Goal: Task Accomplishment & Management: Manage account settings

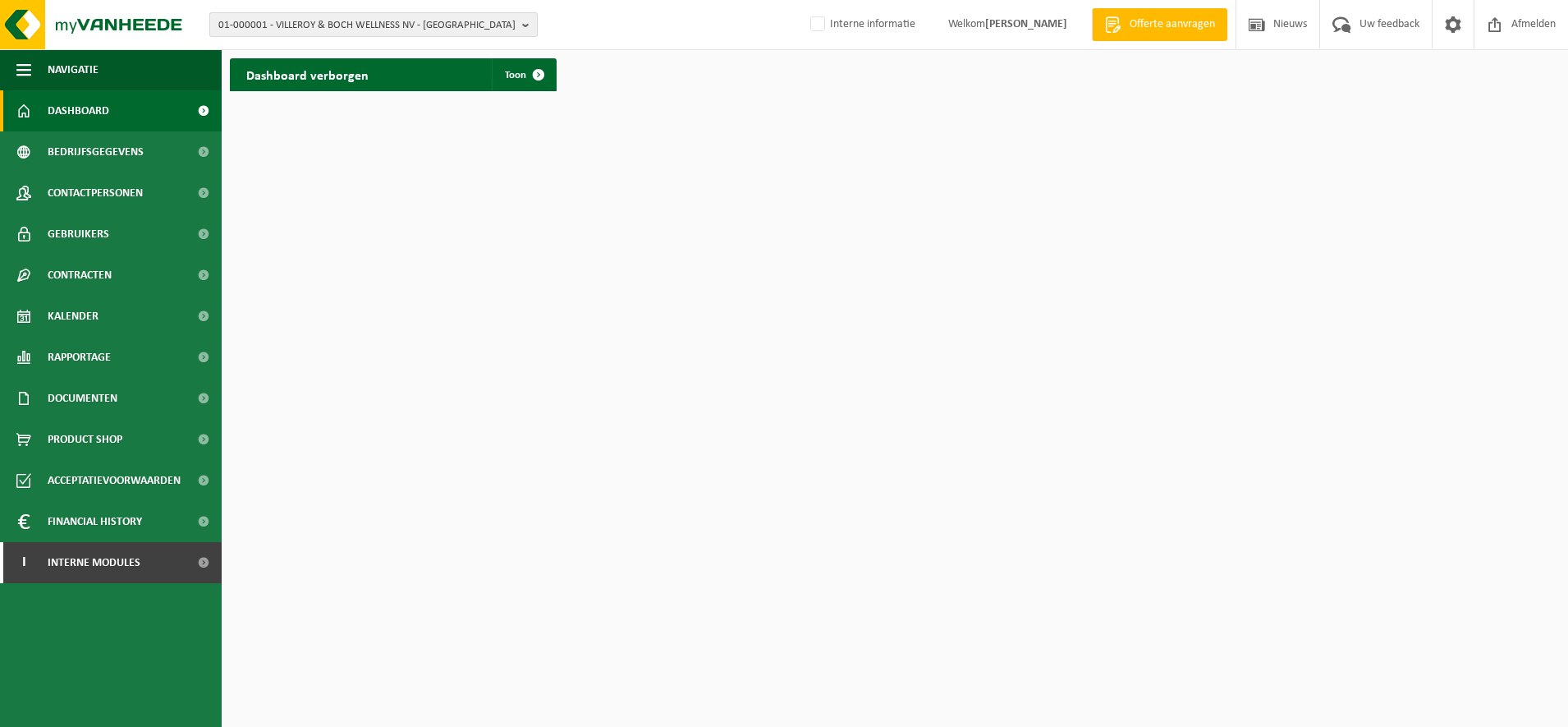
click at [316, 21] on span "01-000001 - VILLEROY & BOCH WELLNESS NV - ROESELARE" at bounding box center [367, 25] width 298 height 24
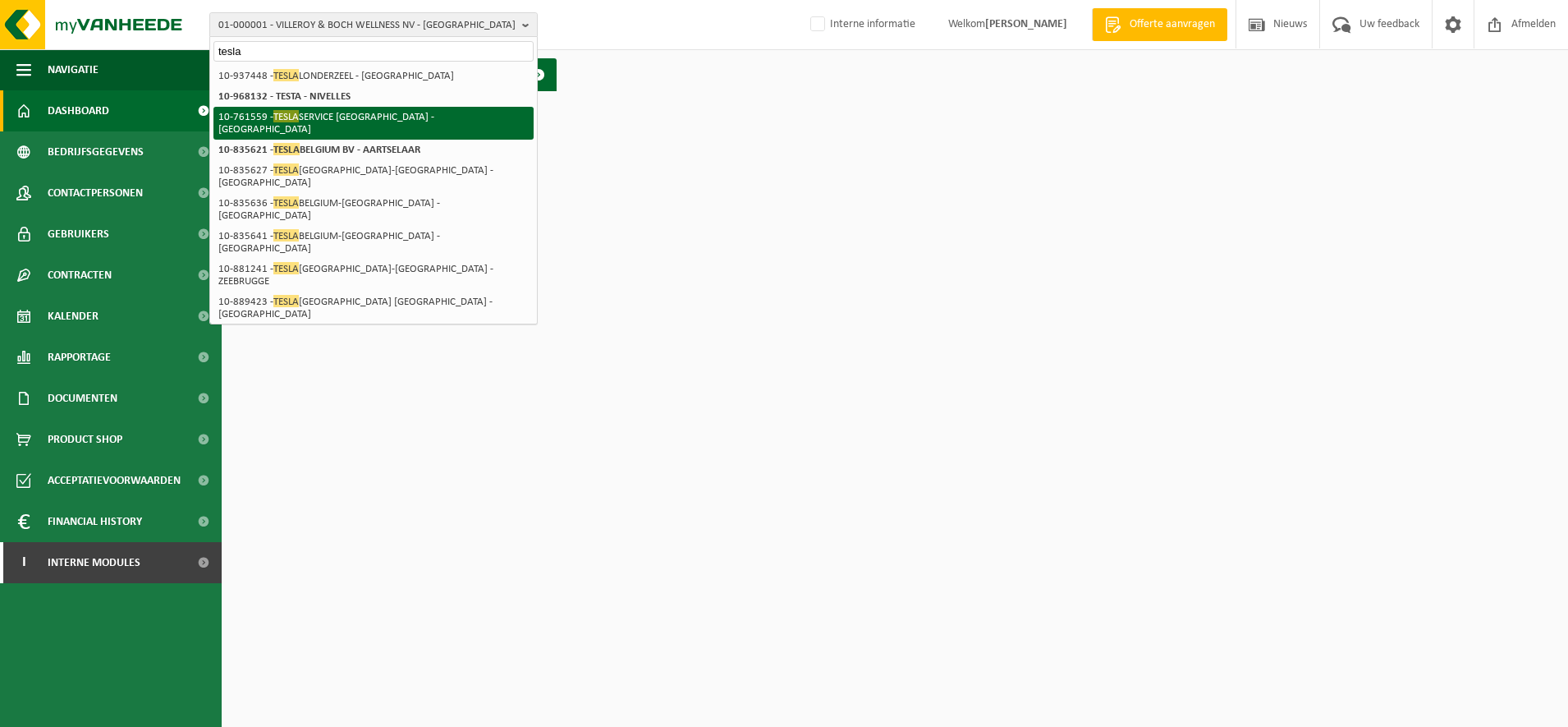
type input "tesla"
click at [361, 143] on strong "10-835621 - TESLA BELGIUM BV - AARTSELAAR" at bounding box center [319, 149] width 202 height 13
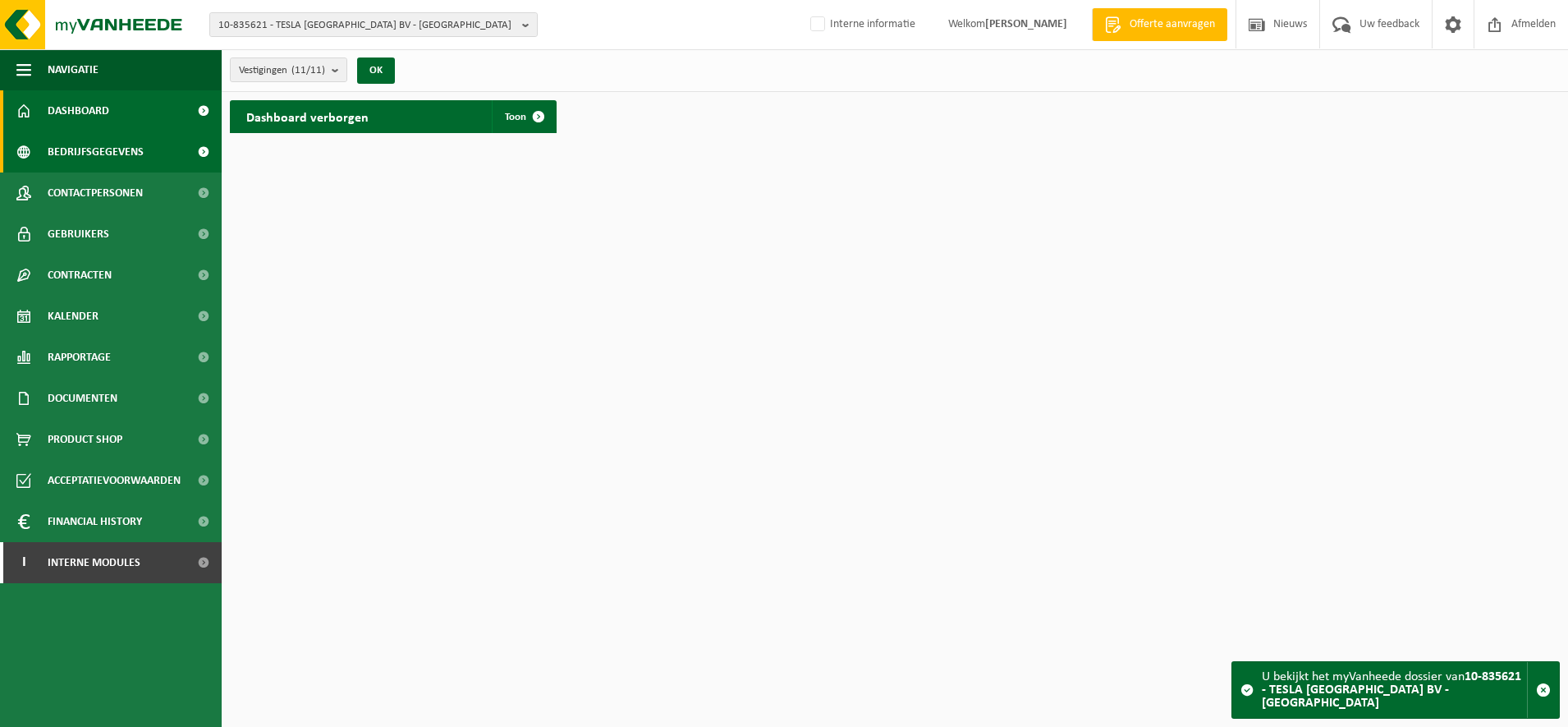
click at [128, 150] on span "Bedrijfsgegevens" at bounding box center [96, 152] width 96 height 41
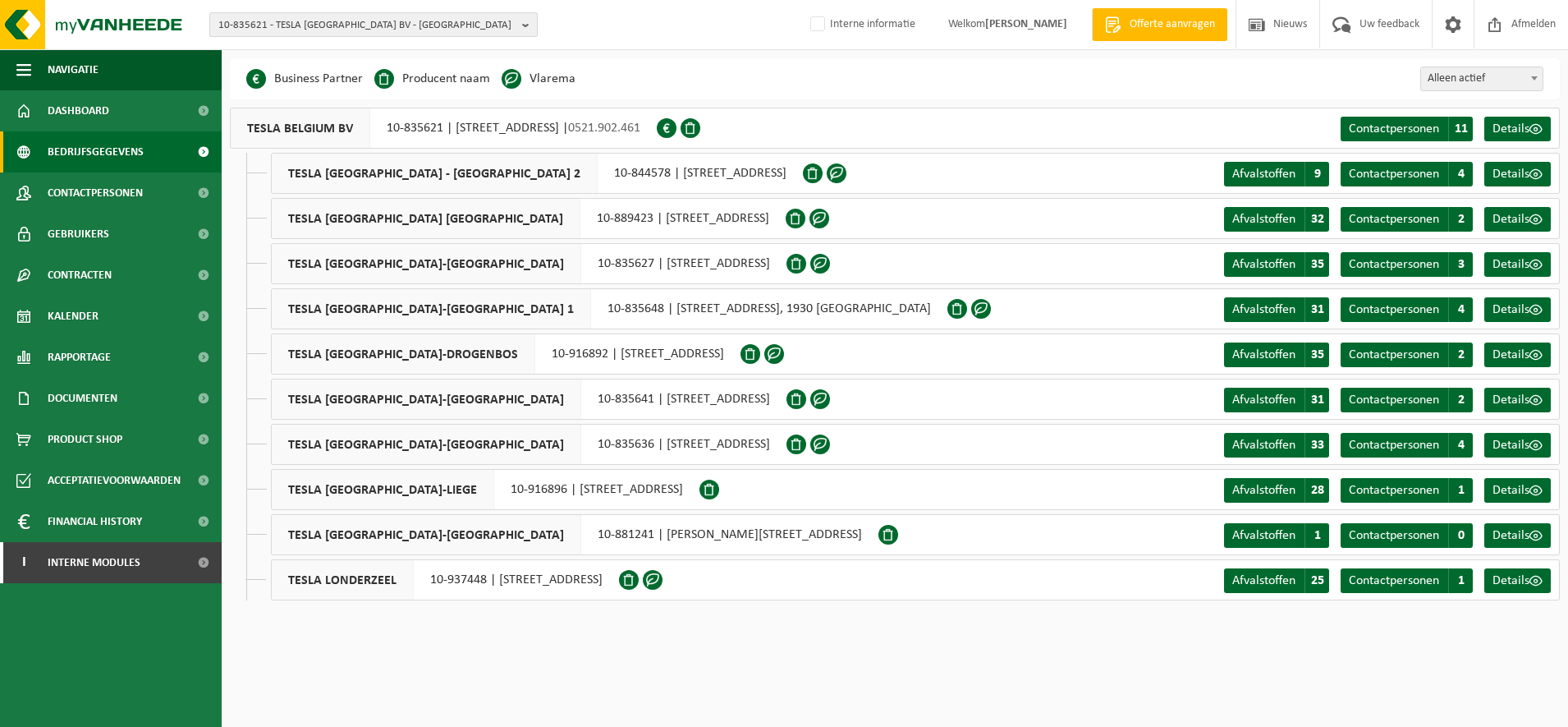
click at [432, 29] on span "10-835621 - TESLA [GEOGRAPHIC_DATA] BV - [GEOGRAPHIC_DATA]" at bounding box center [367, 25] width 298 height 24
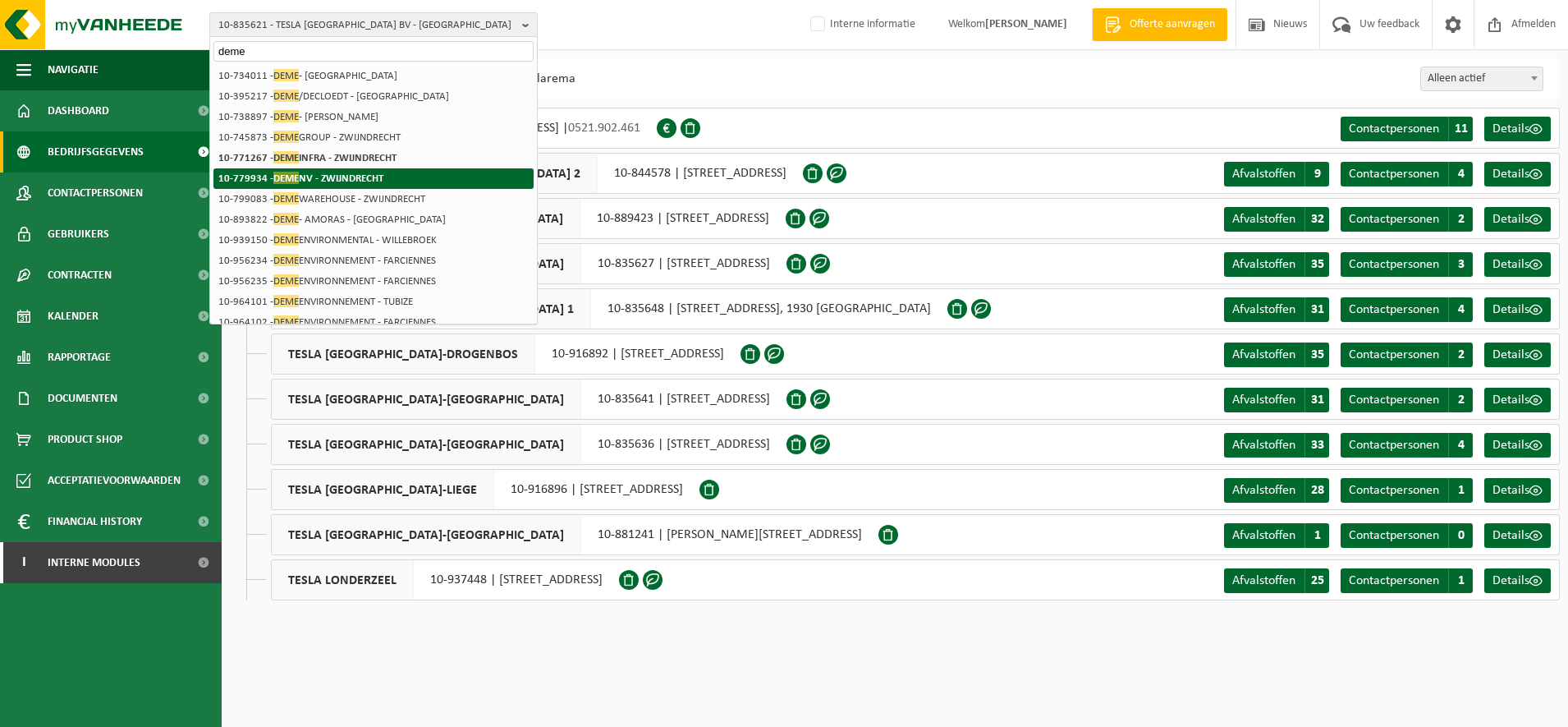
type input "deme"
click at [347, 184] on strong "10-779934 - DEME NV - ZWIJNDRECHT" at bounding box center [300, 178] width 165 height 13
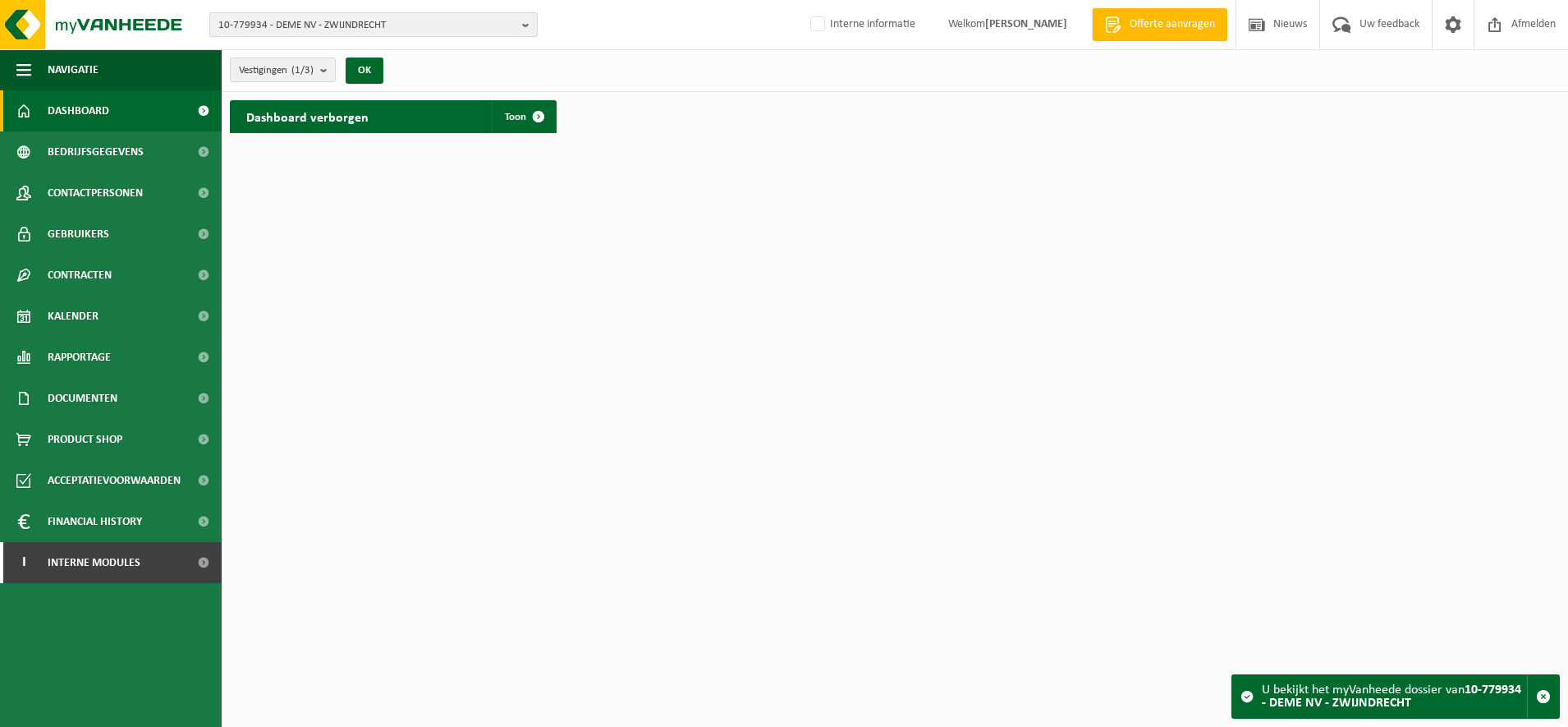
click at [303, 27] on span "10-779934 - DEME NV - ZWIJNDRECHT" at bounding box center [367, 25] width 298 height 24
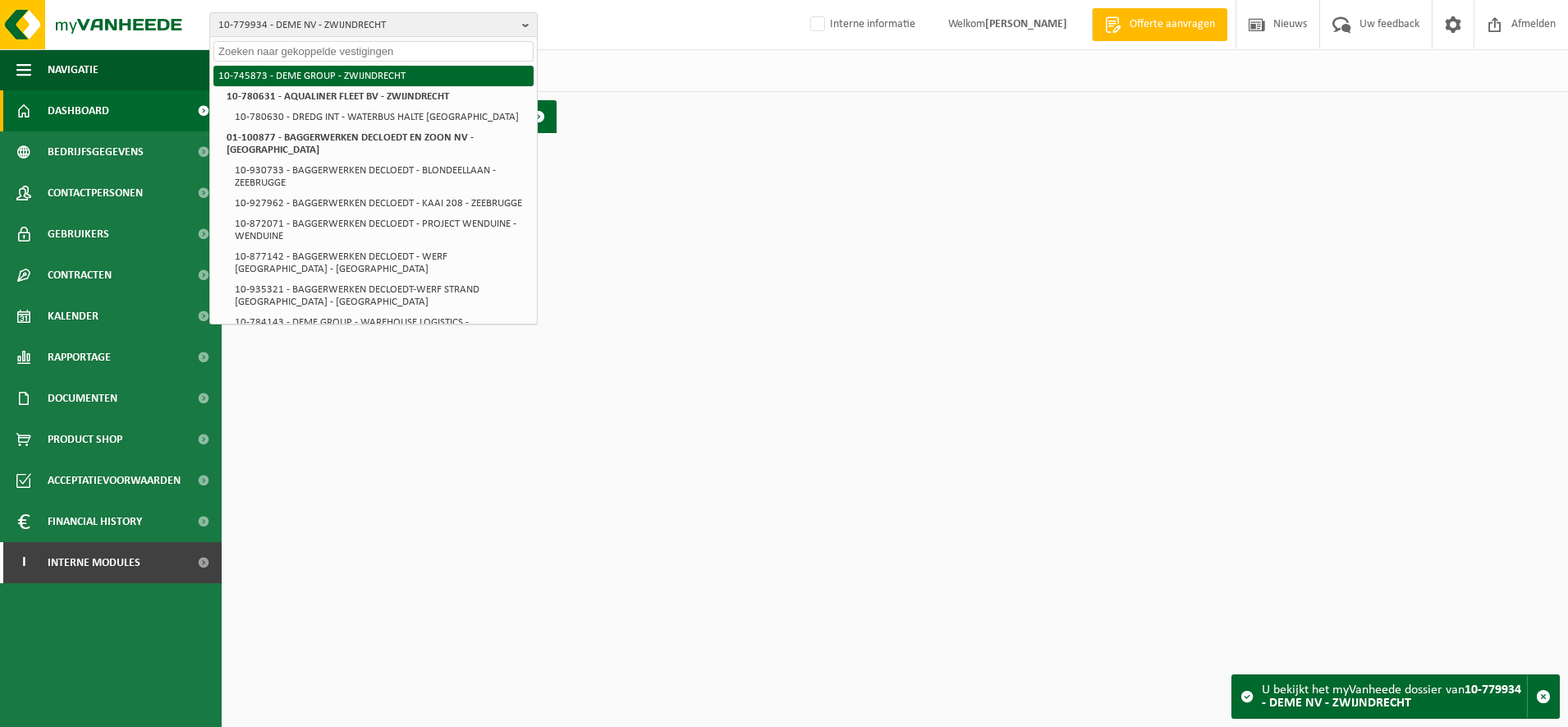
click at [332, 82] on li "10-745873 - DEME GROUP - ZWIJNDRECHT" at bounding box center [373, 76] width 320 height 21
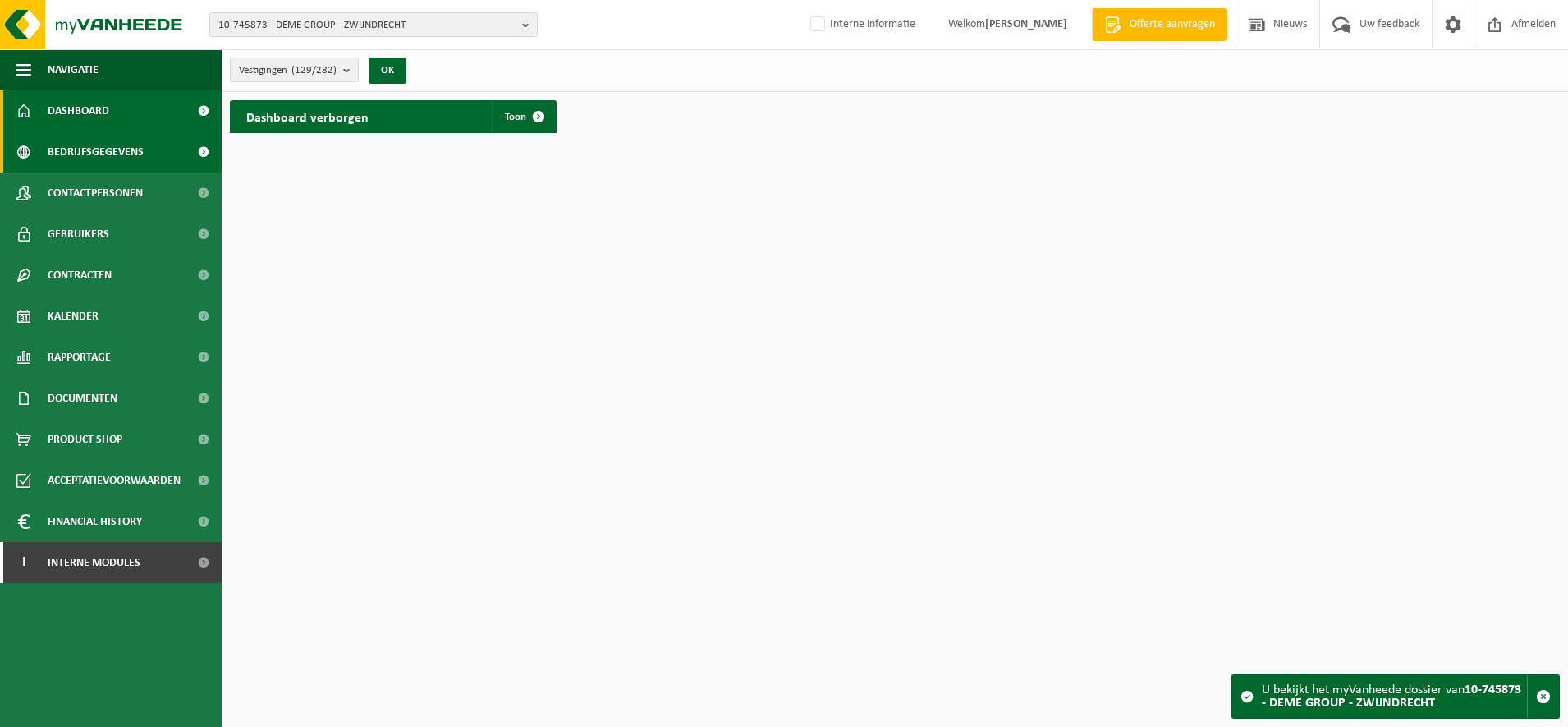
click at [119, 152] on span "Bedrijfsgegevens" at bounding box center [96, 152] width 96 height 41
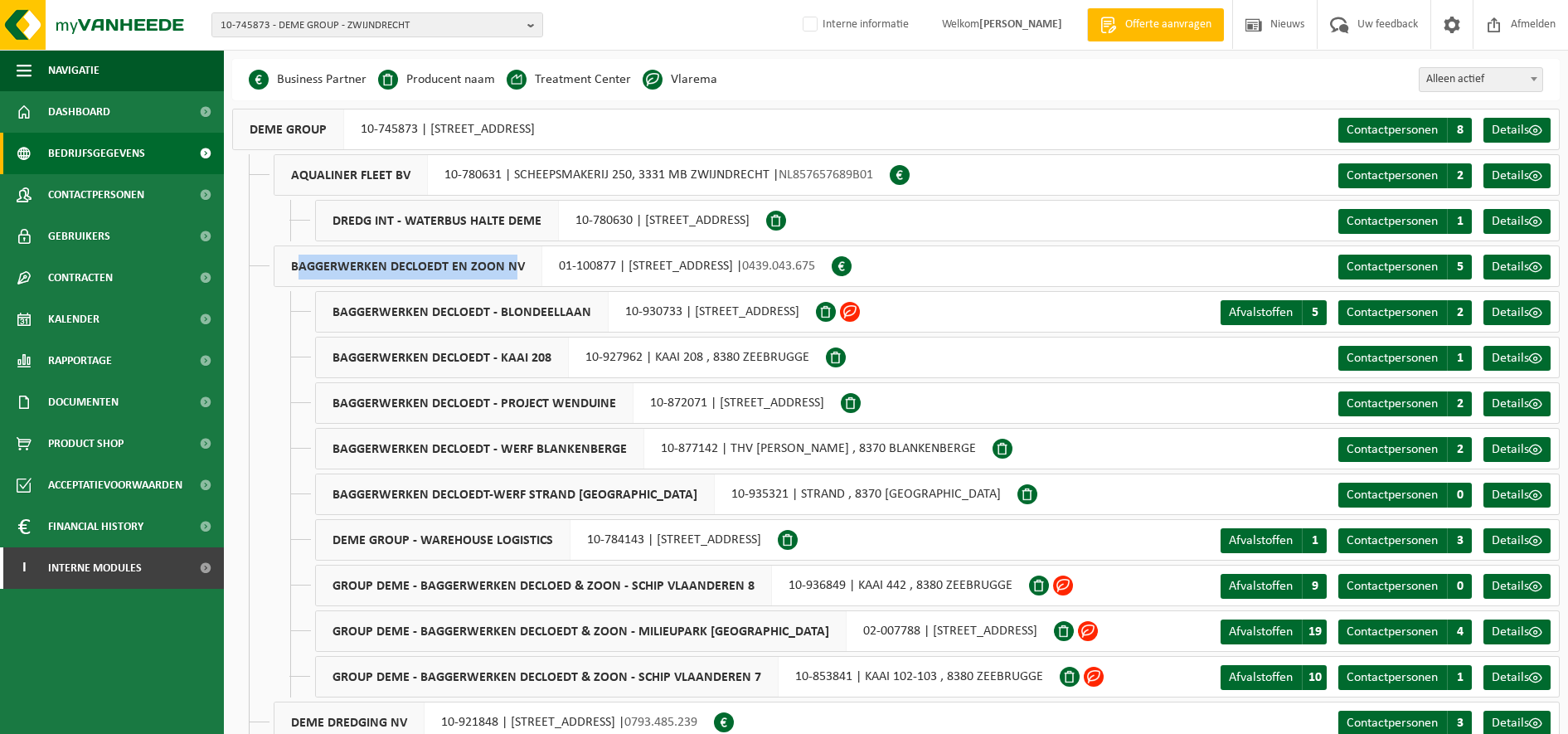
drag, startPoint x: 298, startPoint y: 261, endPoint x: 514, endPoint y: 258, distance: 216.0
click at [514, 258] on span "BAGGERWERKEN DECLOEDT EN ZOON NV" at bounding box center [408, 266] width 268 height 40
click at [404, 29] on span "10-745873 - DEME GROUP - ZWIJNDRECHT" at bounding box center [371, 25] width 300 height 25
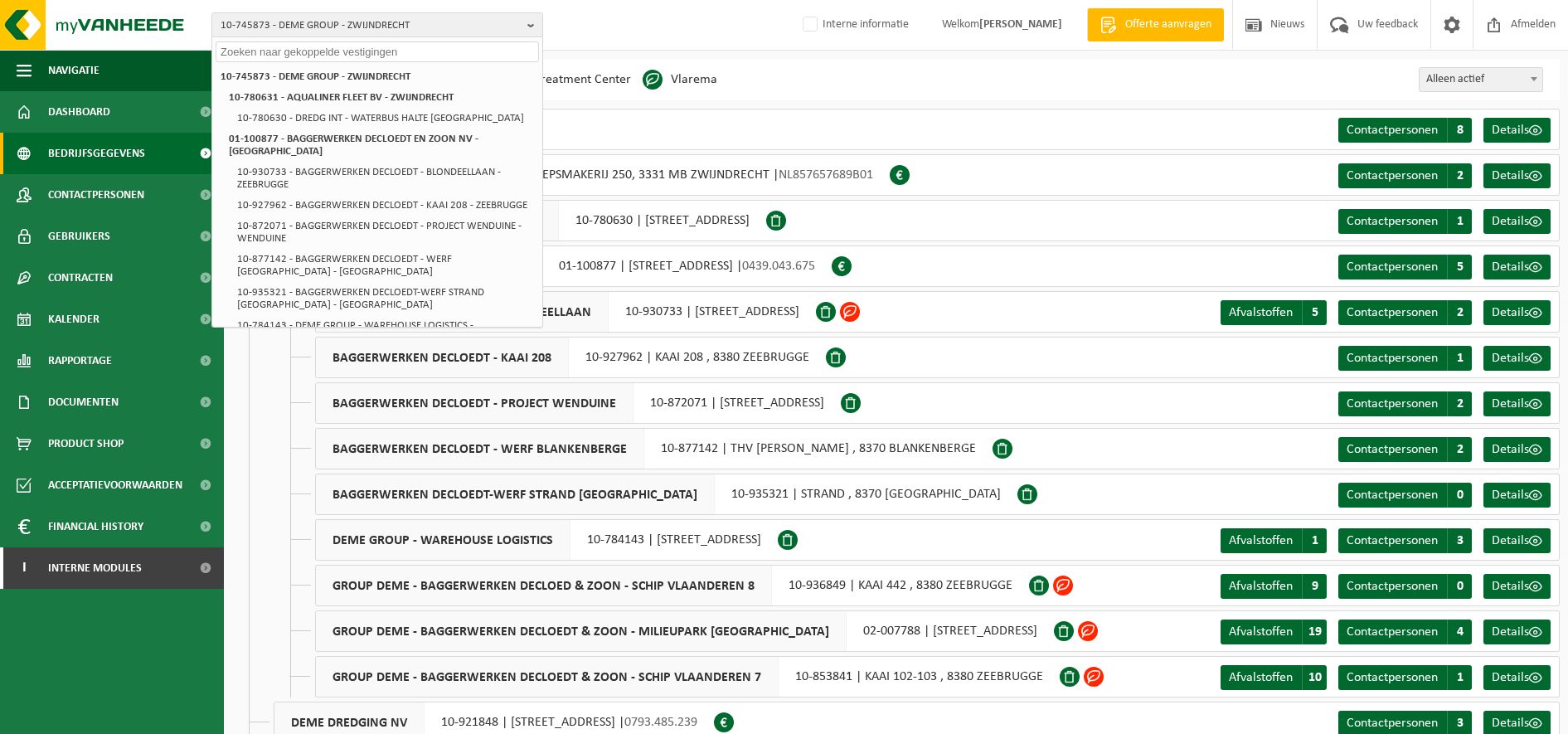
click at [637, 25] on div "10-745873 - DEME GROUP - ZWIJNDRECHT 10-745873 - DEME GROUP - ZWIJNDRECHT 10-78…" at bounding box center [784, 25] width 1568 height 51
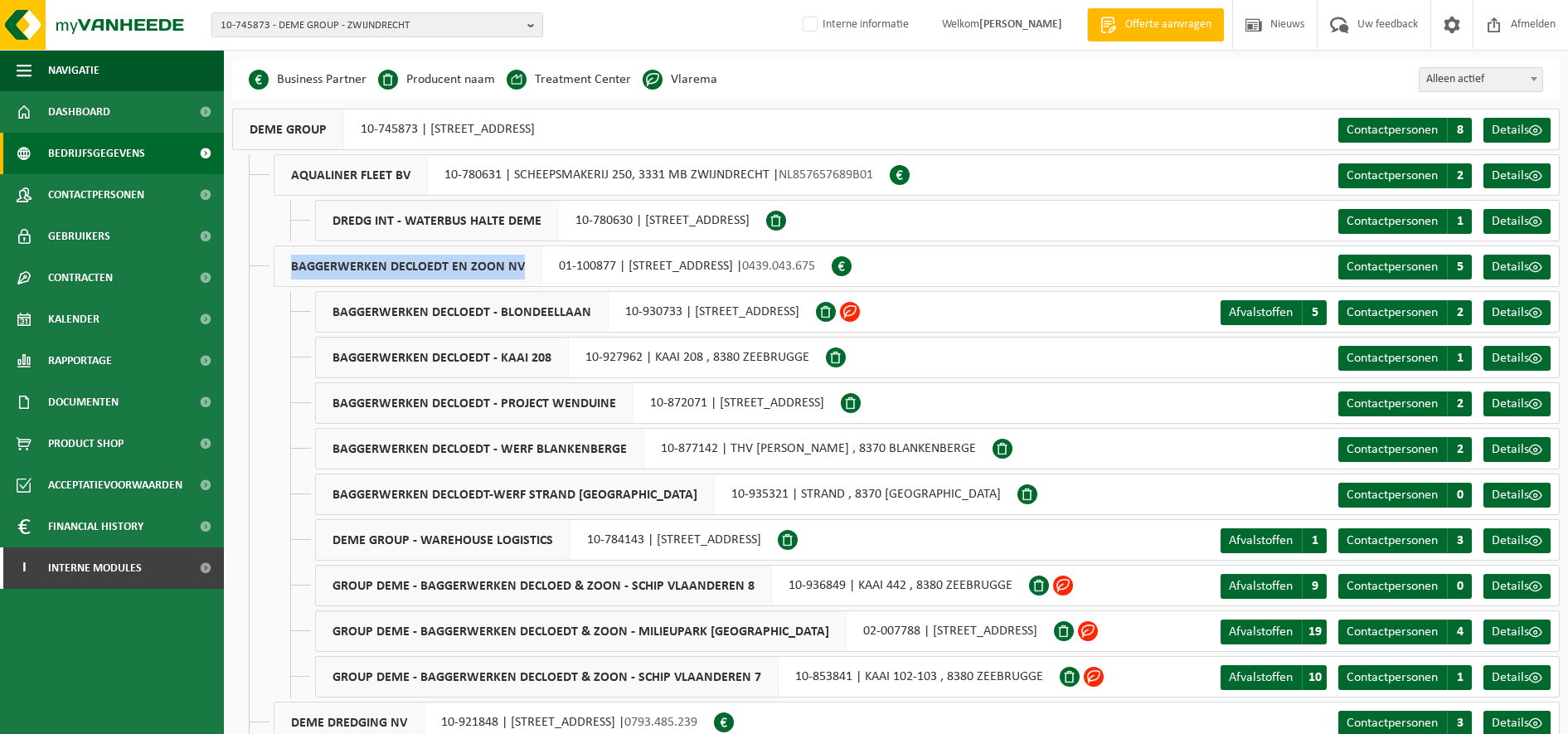
drag, startPoint x: 522, startPoint y: 269, endPoint x: 261, endPoint y: 271, distance: 261.0
click at [419, 32] on span "10-745873 - DEME GROUP - ZWIJNDRECHT" at bounding box center [371, 25] width 300 height 25
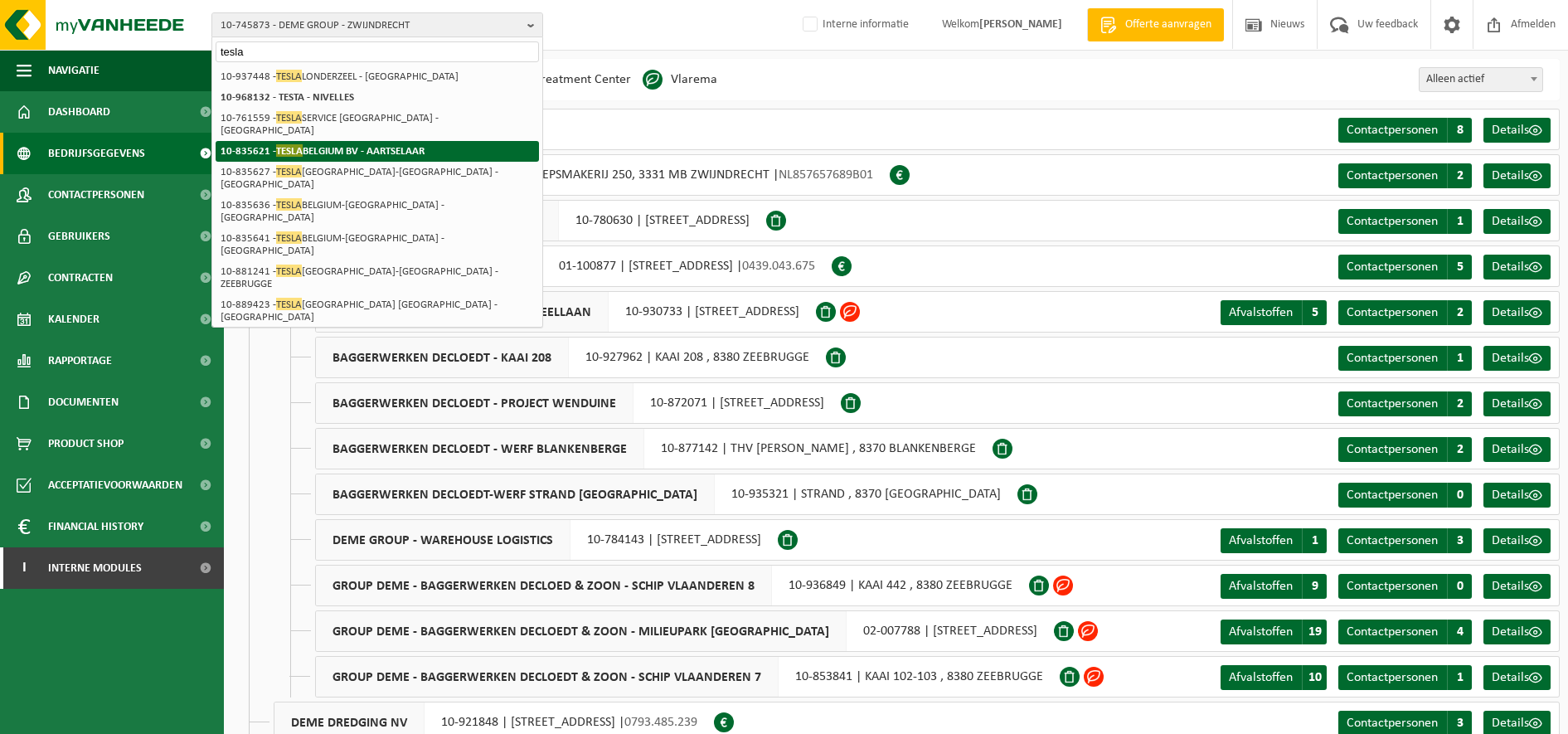
type input "tesla"
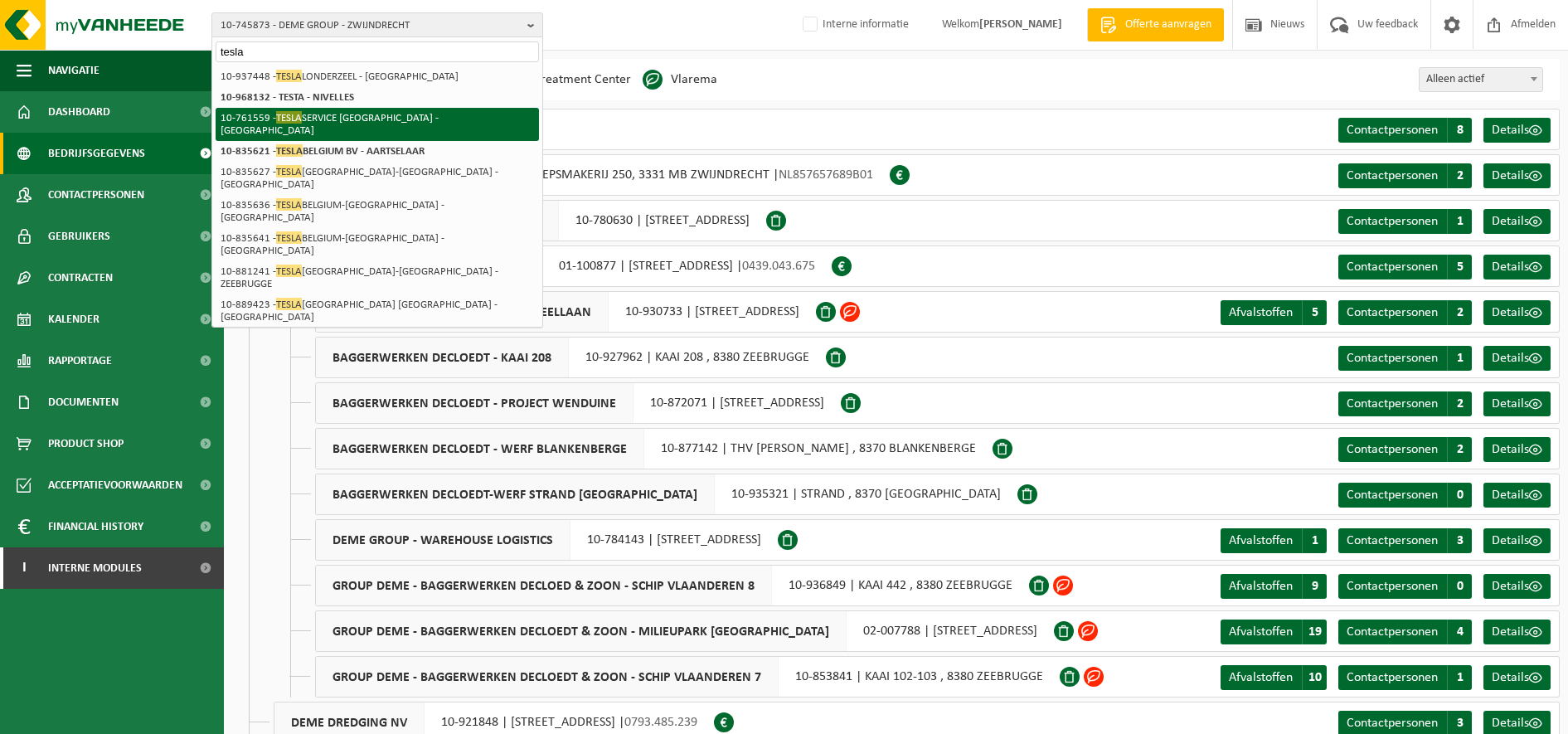
click at [454, 127] on li "10-761559 - TESLA SERVICE HASSELT - HASSELT" at bounding box center [377, 124] width 323 height 33
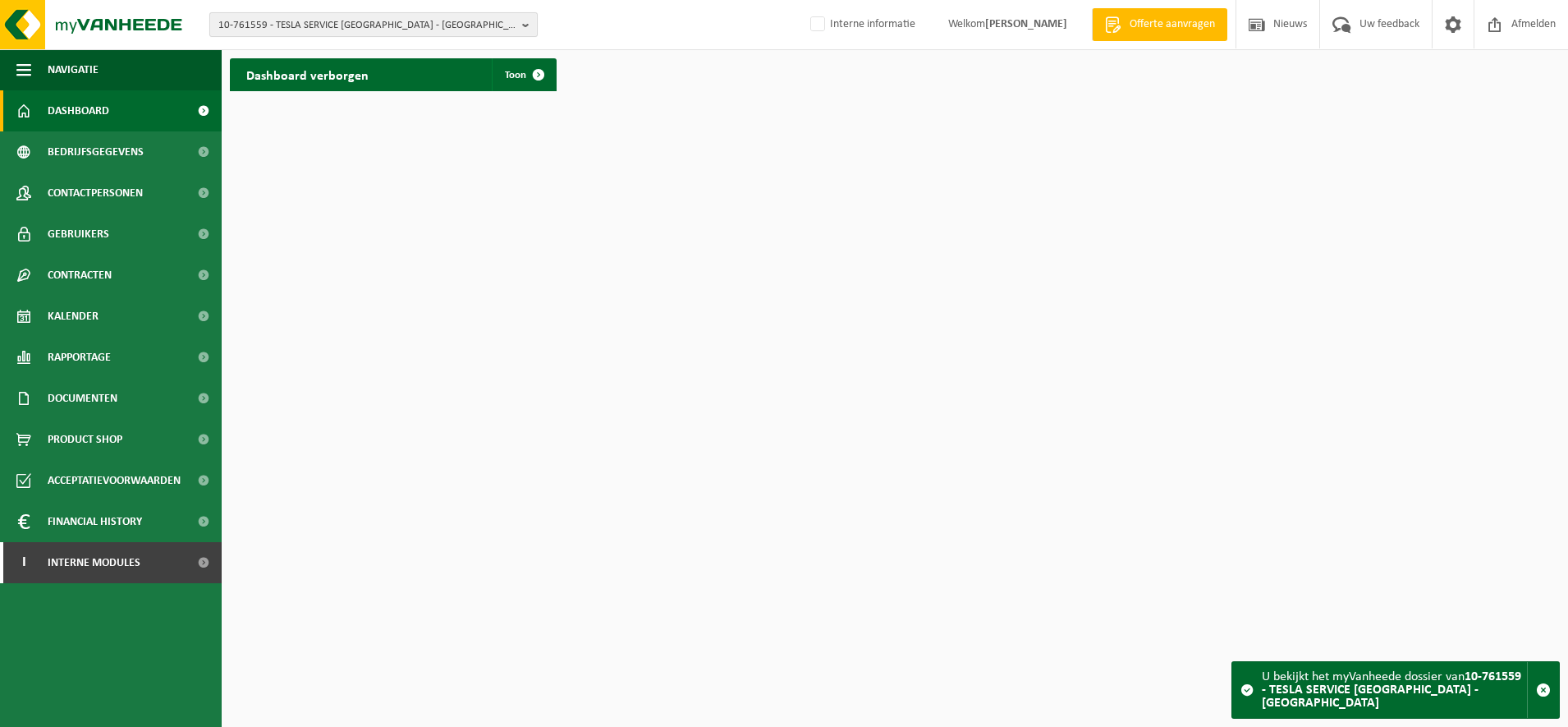
click at [339, 27] on span "10-761559 - TESLA SERVICE [GEOGRAPHIC_DATA] - [GEOGRAPHIC_DATA]" at bounding box center [367, 25] width 298 height 24
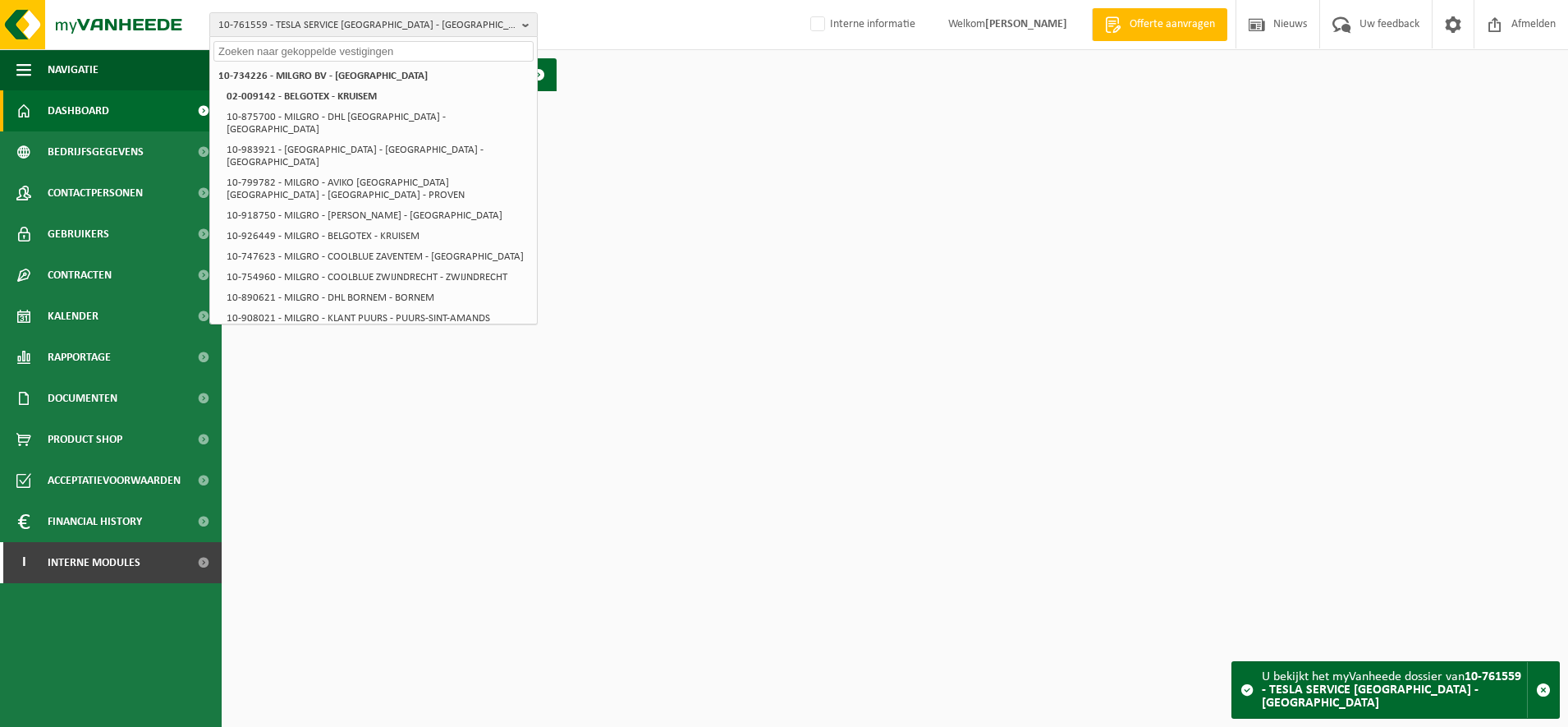
click at [335, 46] on input "text" at bounding box center [373, 51] width 320 height 21
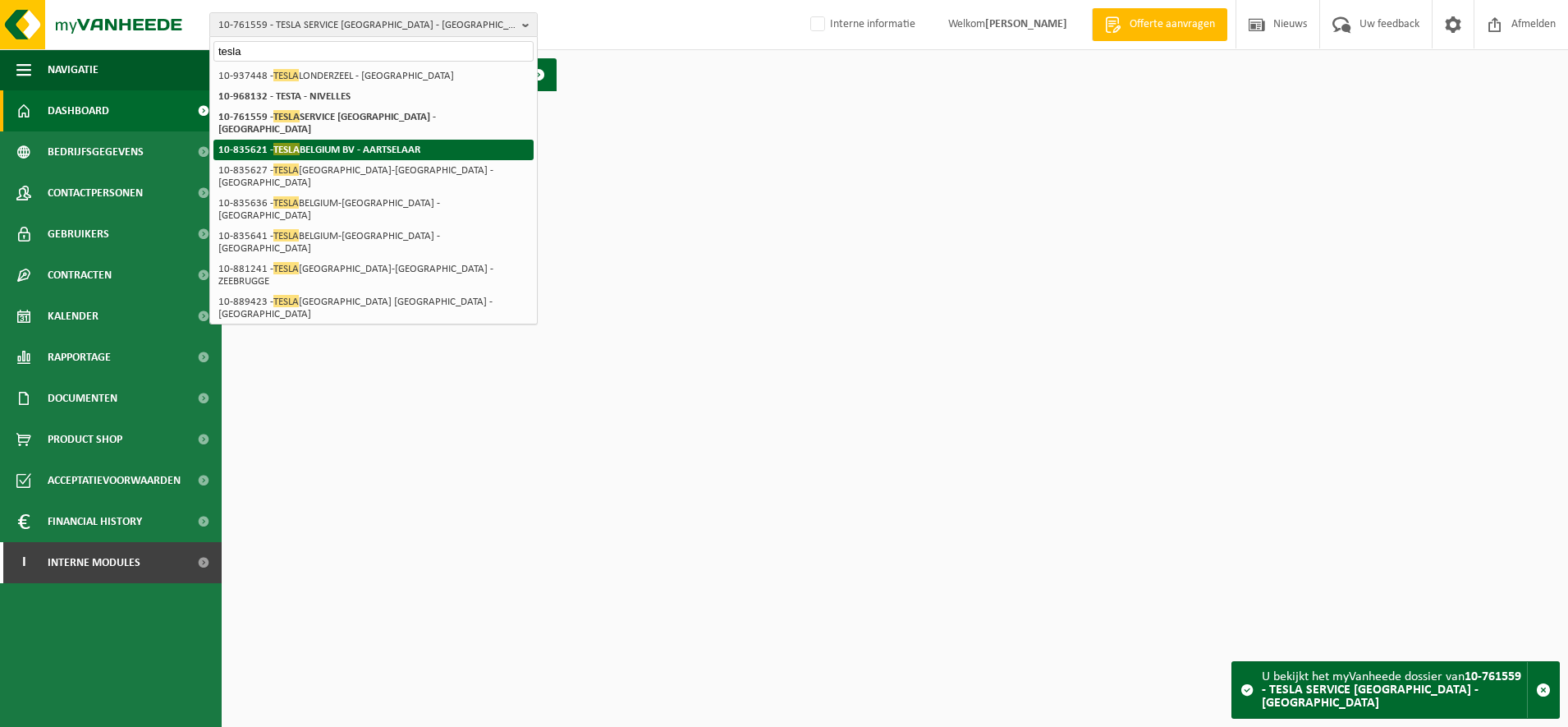
type input "tesla"
click at [335, 143] on strong "10-835621 - TESLA [GEOGRAPHIC_DATA] BV - [GEOGRAPHIC_DATA]" at bounding box center [319, 149] width 202 height 13
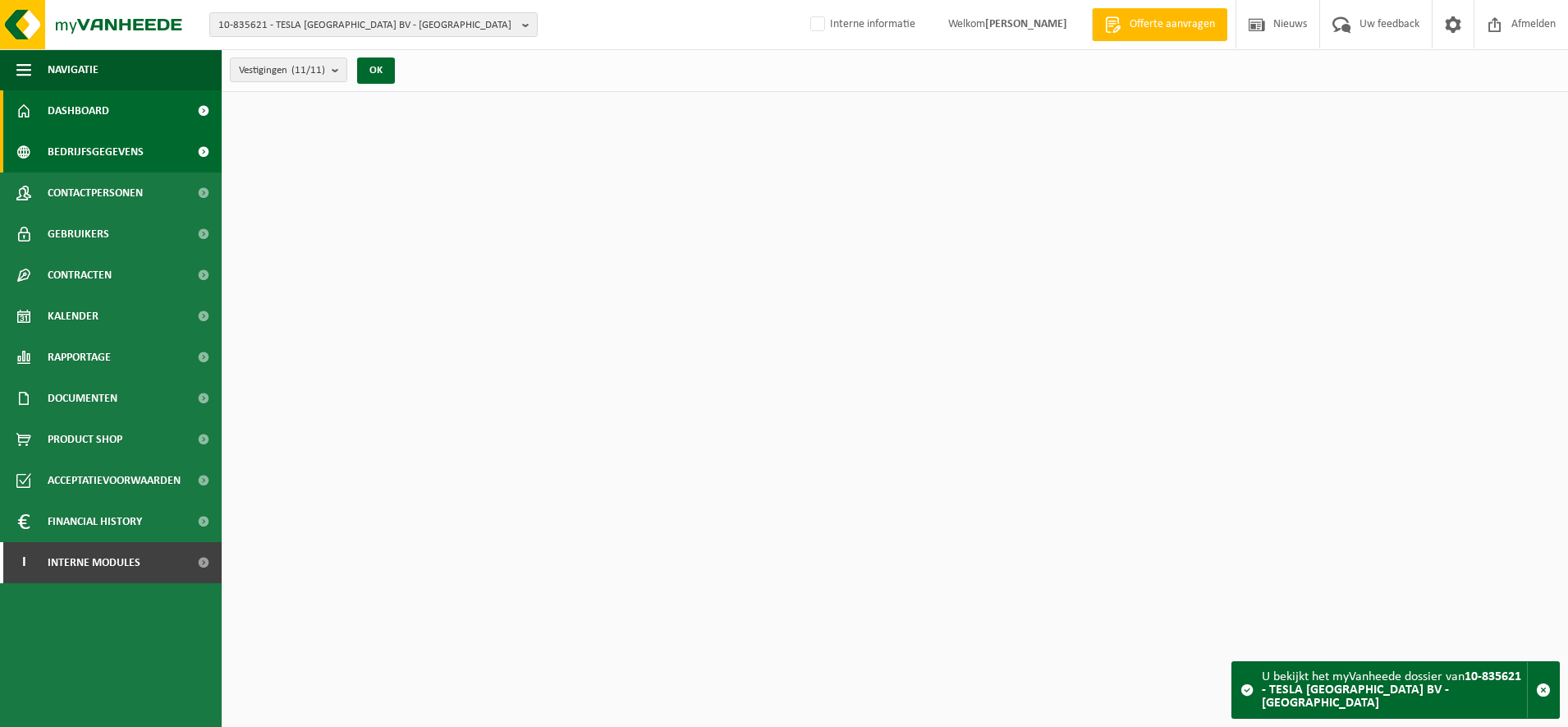
click at [131, 149] on span "Bedrijfsgegevens" at bounding box center [96, 152] width 96 height 41
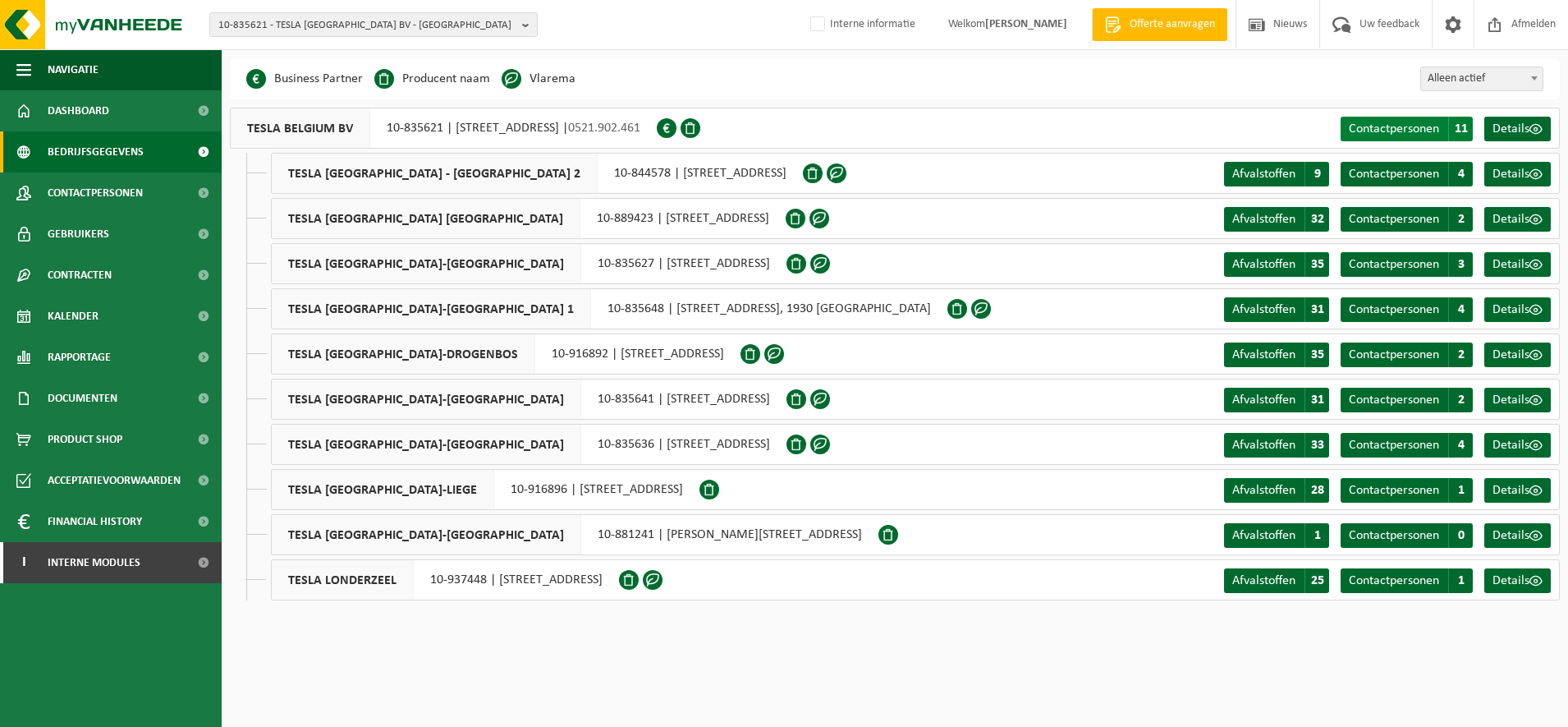
click at [1394, 125] on span "Contactpersonen" at bounding box center [1394, 129] width 90 height 14
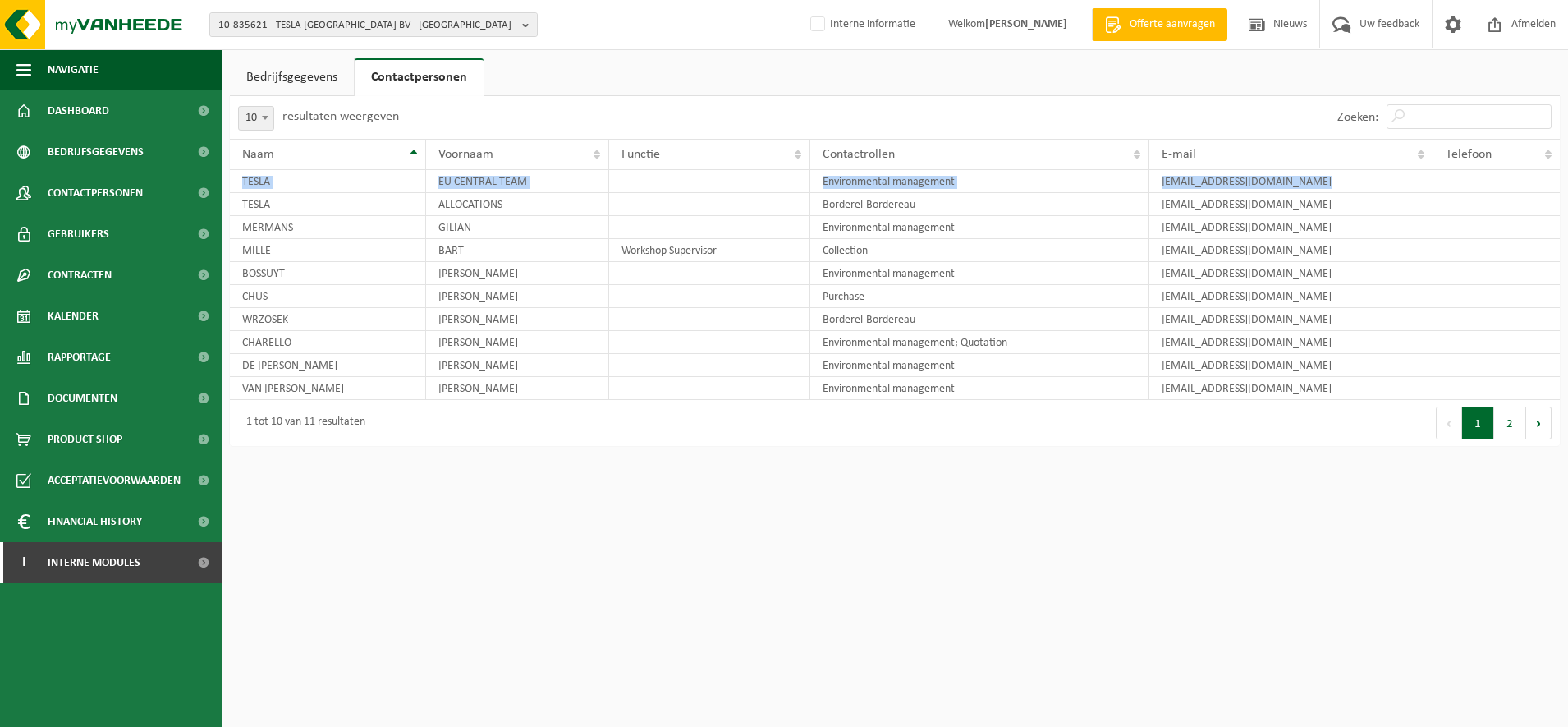
drag, startPoint x: 1342, startPoint y: 181, endPoint x: 222, endPoint y: 177, distance: 1120.0
click at [222, 177] on div "Bedrijfsgegevens Contactpersonen TESLA [GEOGRAPHIC_DATA] BV (10-835621) Operati…" at bounding box center [894, 256] width 1346 height 396
click at [99, 236] on span "Gebruikers" at bounding box center [78, 235] width 61 height 41
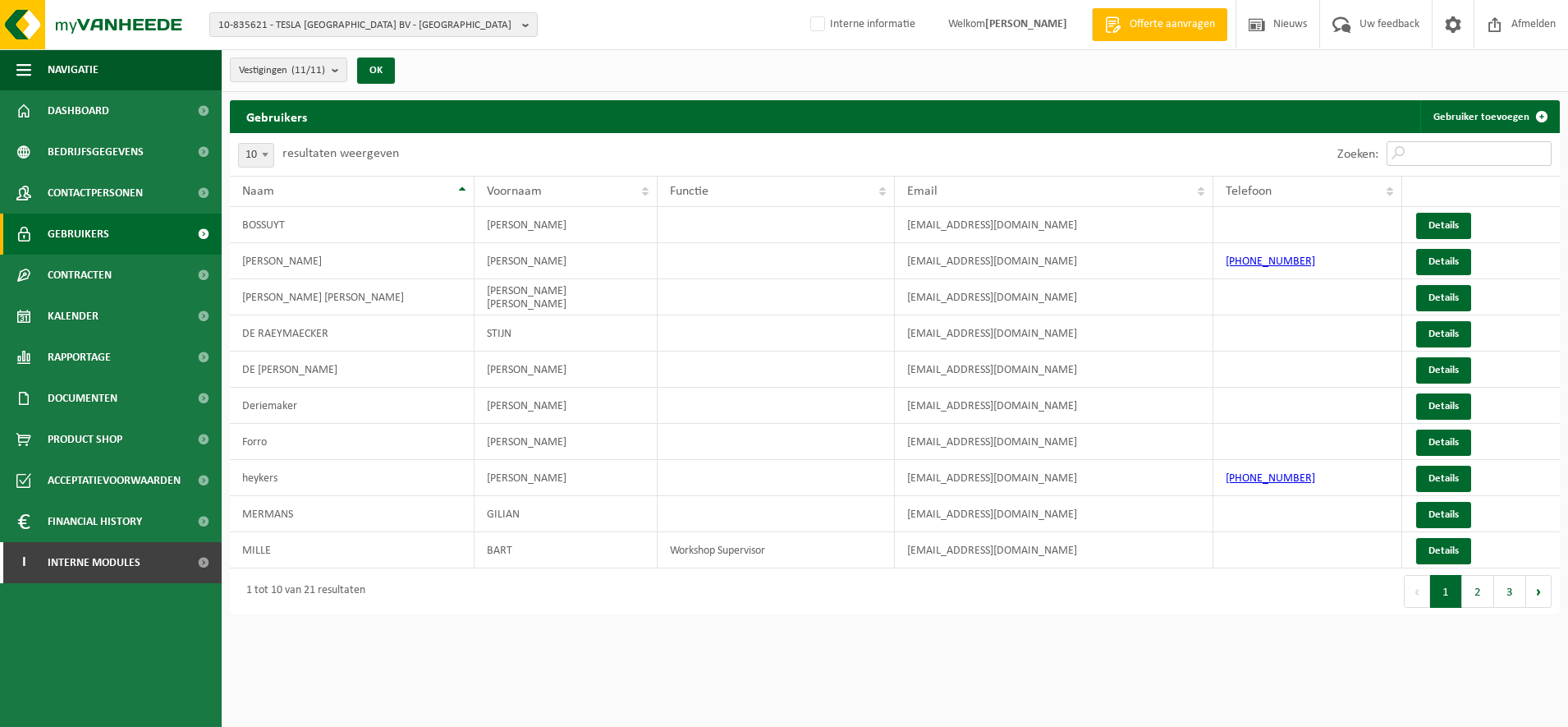
click at [1478, 146] on input "Zoeken:" at bounding box center [1469, 153] width 165 height 24
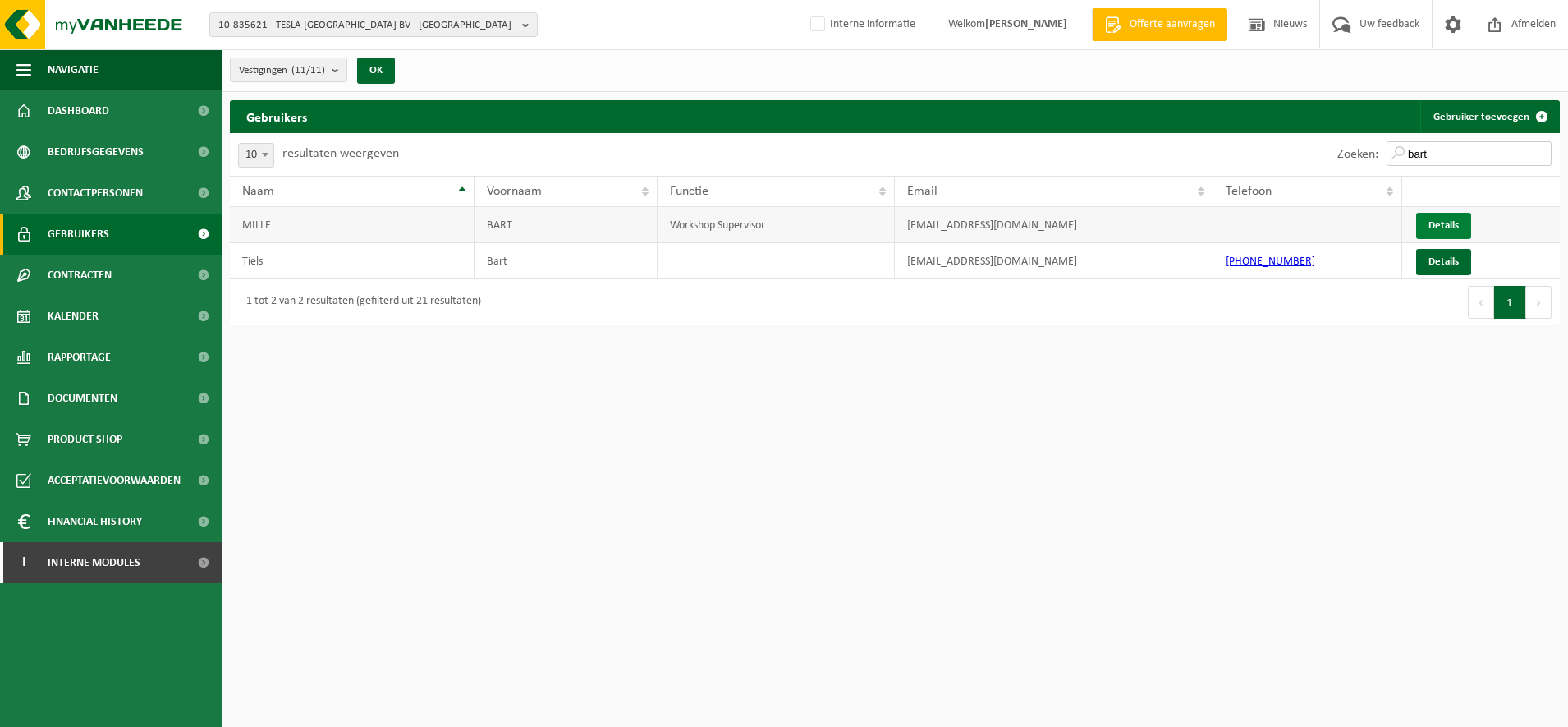
type input "bart"
click at [1448, 234] on link "Details" at bounding box center [1444, 225] width 55 height 26
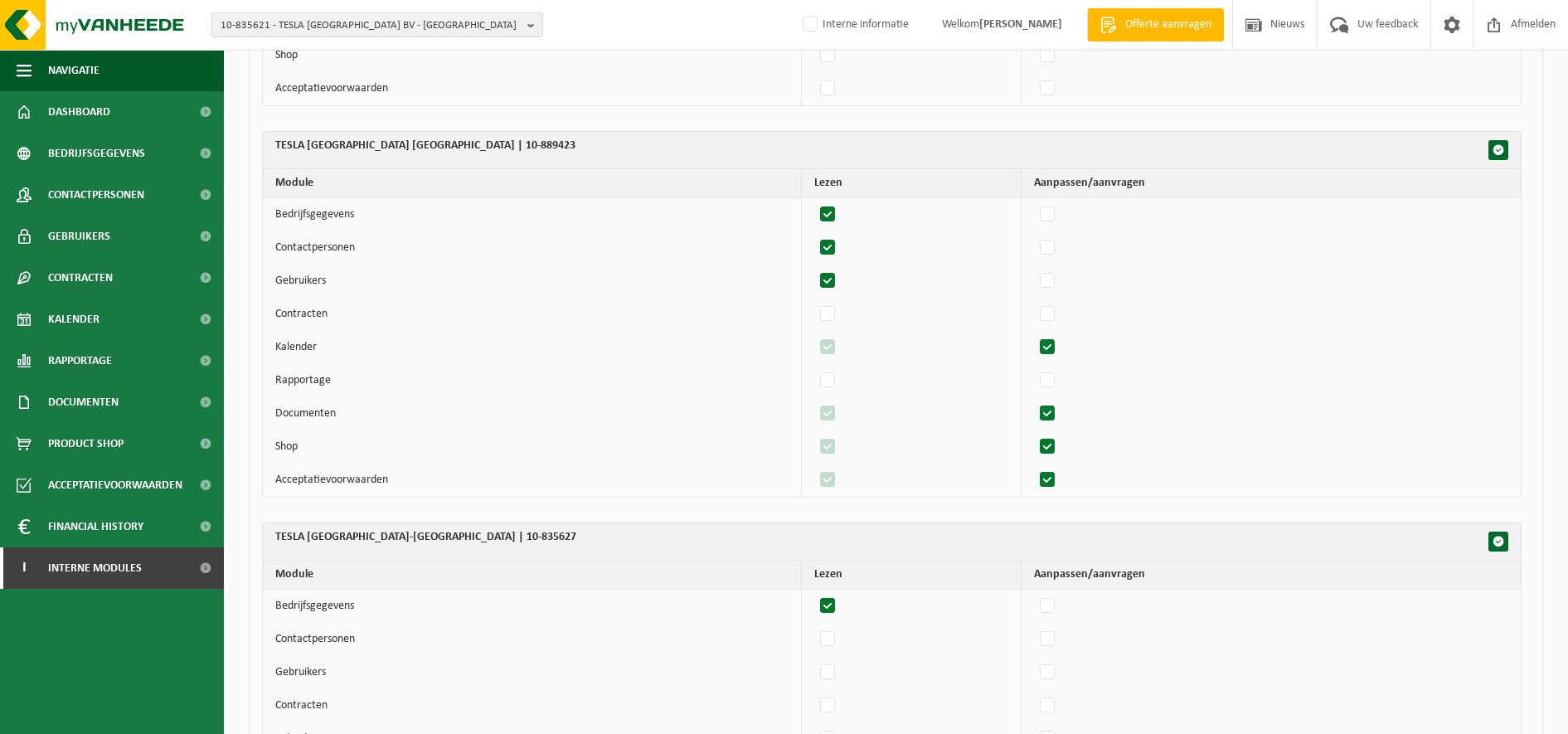
scroll to position [726, 0]
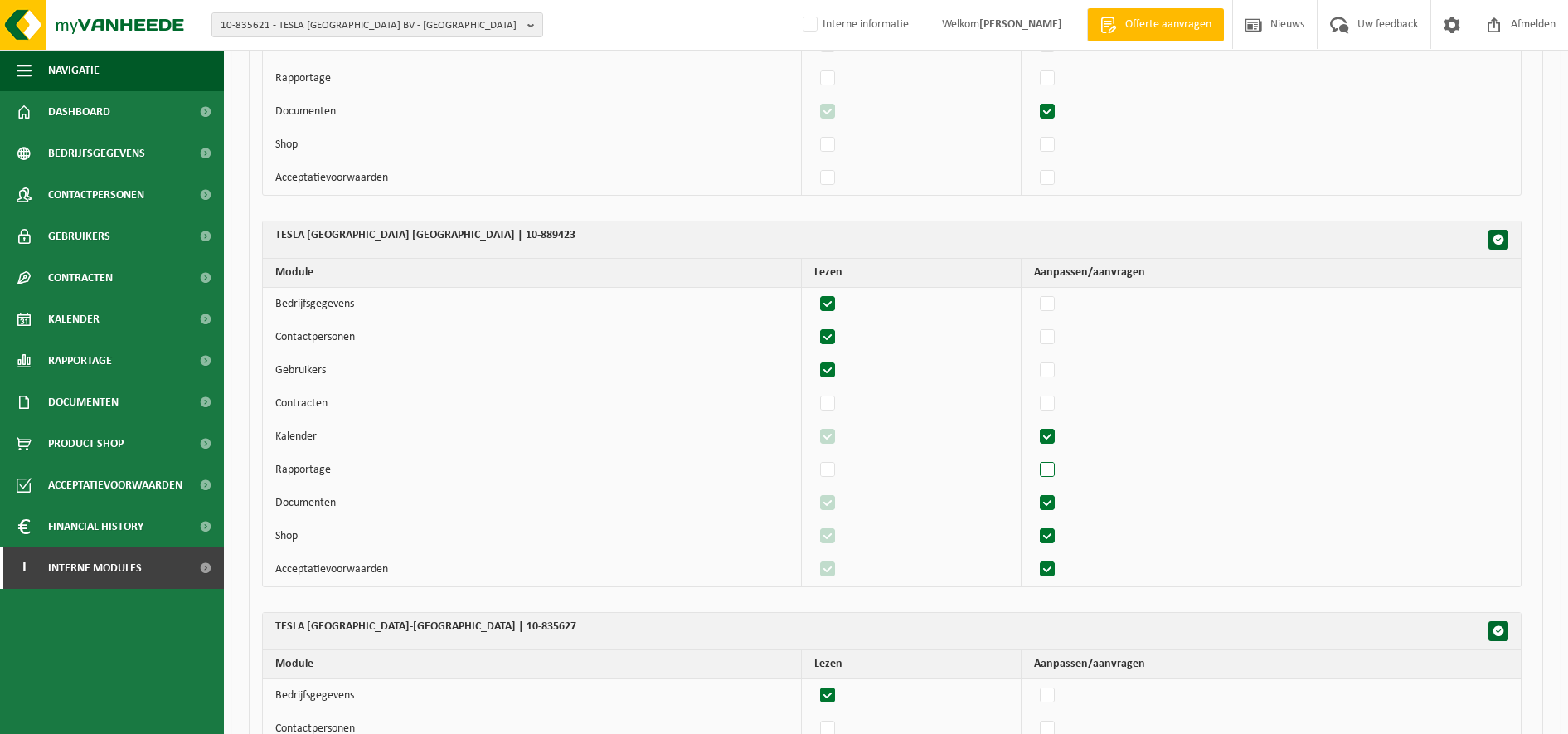
drag, startPoint x: 1056, startPoint y: 474, endPoint x: 1046, endPoint y: 472, distance: 10.2
click at [1056, 474] on label"] at bounding box center [1047, 470] width 23 height 25
click at [1033, 458] on input "checkbox" at bounding box center [1033, 457] width 1 height 1
checkbox input "true"
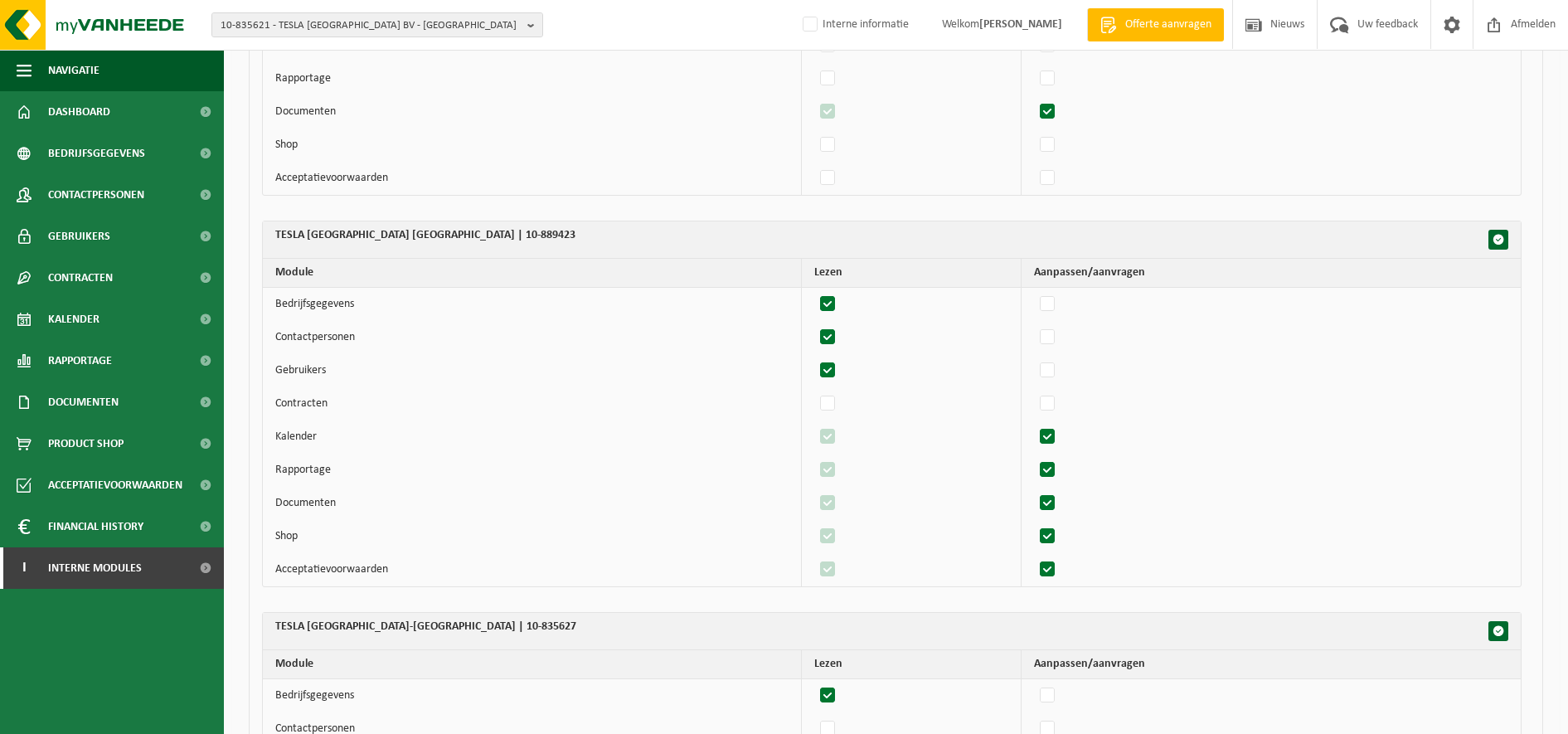
click at [1056, 468] on label"] at bounding box center [1047, 470] width 23 height 25
click at [1033, 458] on input "checkbox" at bounding box center [1033, 457] width 1 height 1
checkbox input "false"
click at [835, 471] on label"] at bounding box center [828, 470] width 23 height 25
click at [814, 458] on input "checkbox" at bounding box center [813, 457] width 1 height 1
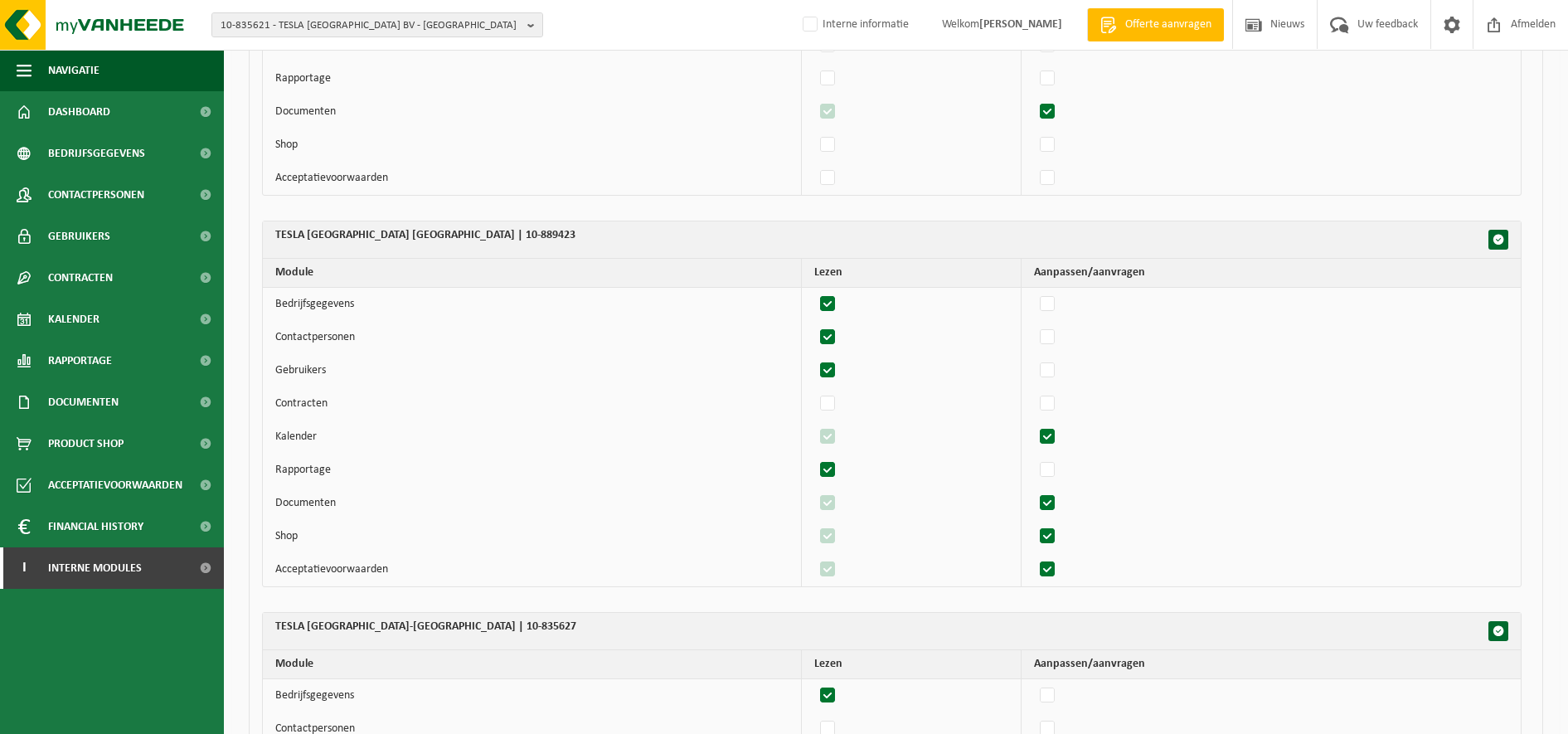
checkbox input "false"
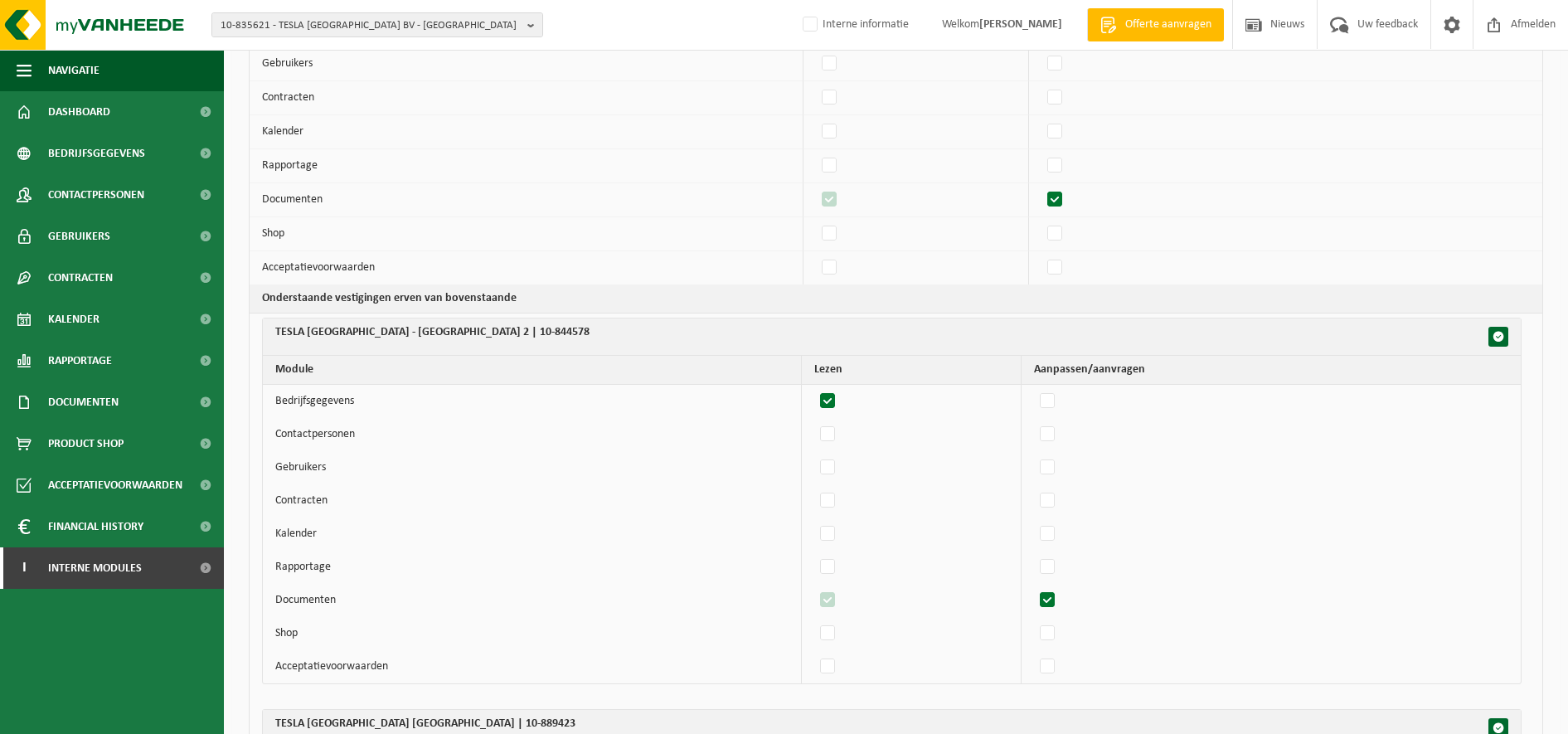
scroll to position [0, 0]
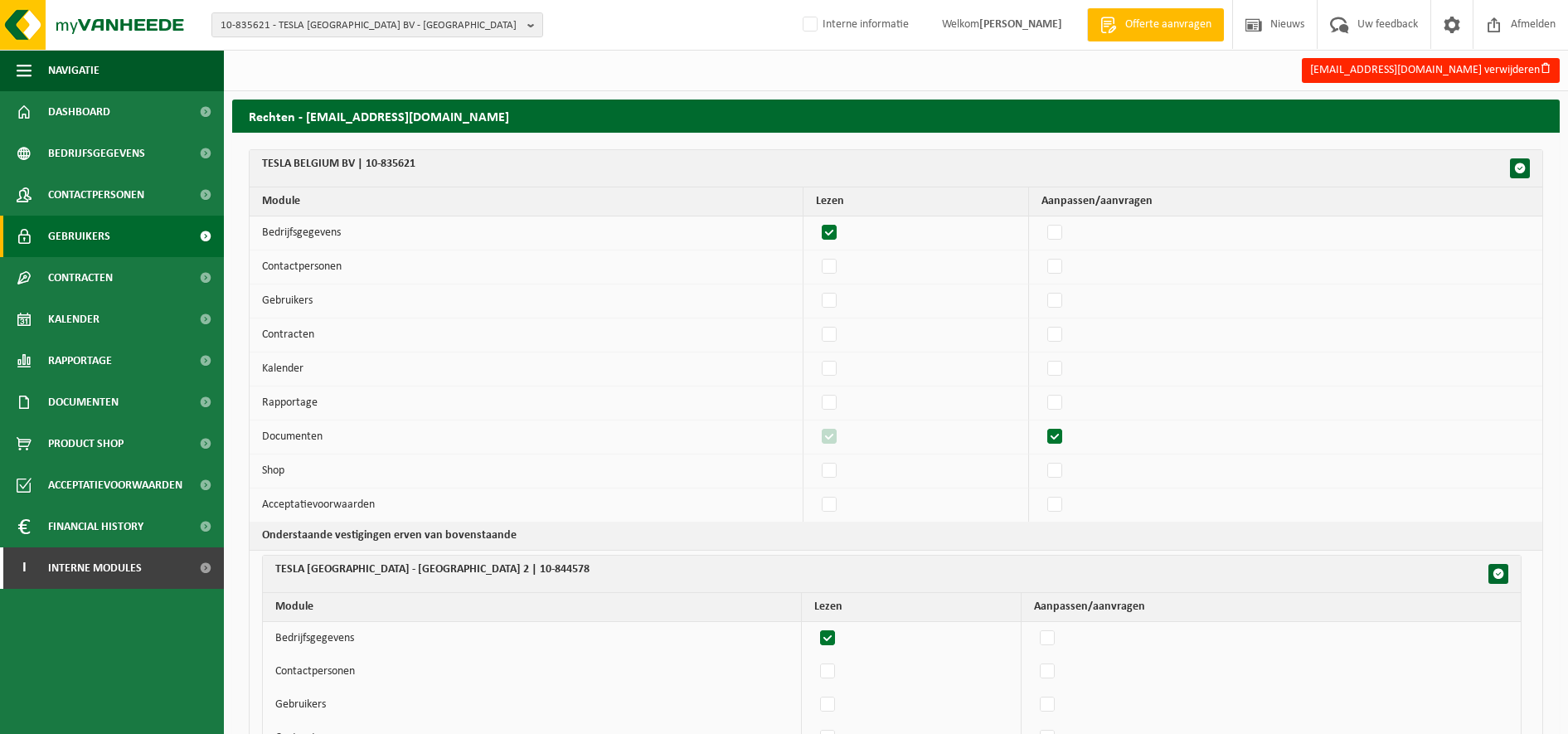
click at [77, 237] on span "Gebruikers" at bounding box center [79, 237] width 62 height 42
